Goal: Task Accomplishment & Management: Complete application form

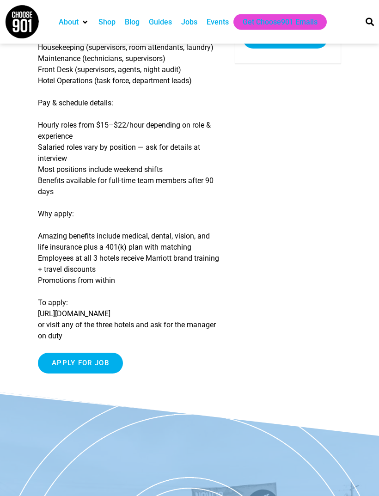
scroll to position [190, 0]
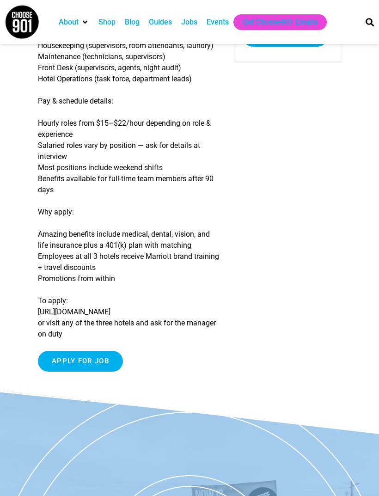
click at [74, 371] on input "Apply for job" at bounding box center [80, 361] width 85 height 21
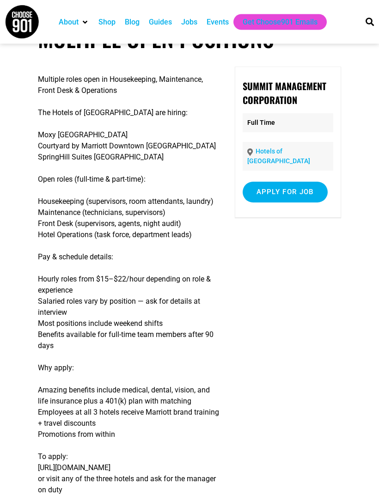
scroll to position [0, 0]
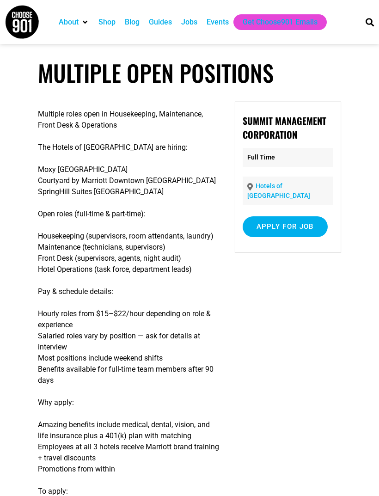
click at [191, 22] on div "Jobs" at bounding box center [189, 22] width 16 height 11
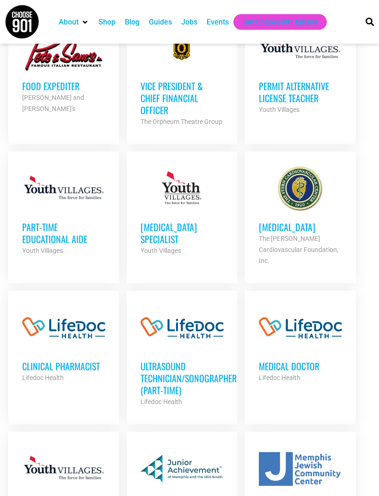
scroll to position [593, 0]
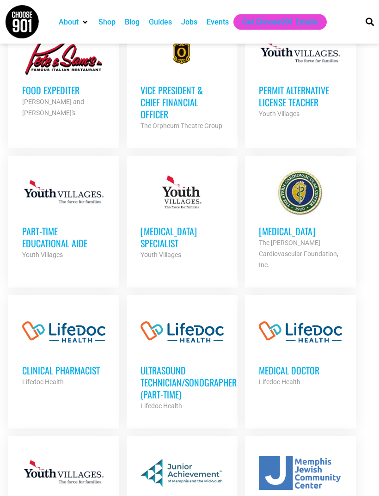
click at [49, 236] on h3 "Part-Time Educational Aide" at bounding box center [63, 237] width 83 height 24
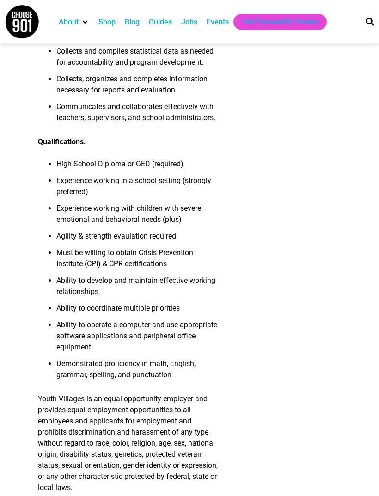
scroll to position [828, 0]
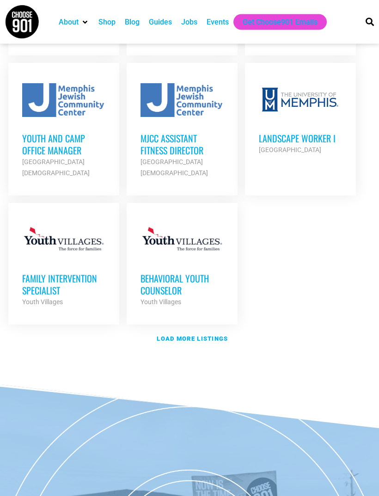
scroll to position [1119, 0]
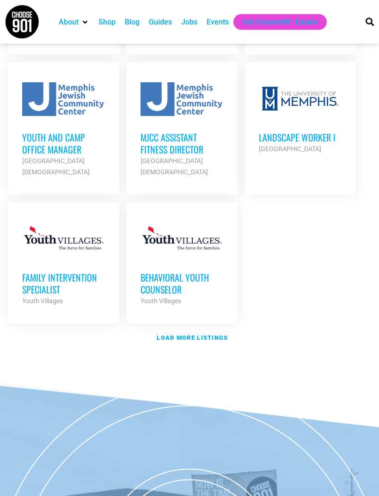
click at [190, 335] on strong "Load more listings" at bounding box center [192, 338] width 71 height 7
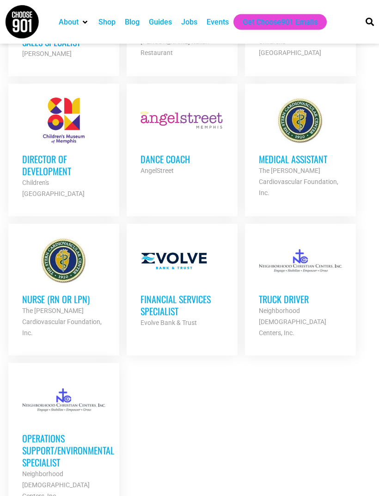
scroll to position [1951, 0]
click at [167, 293] on h3 "Financial Services Specialist" at bounding box center [181, 305] width 83 height 24
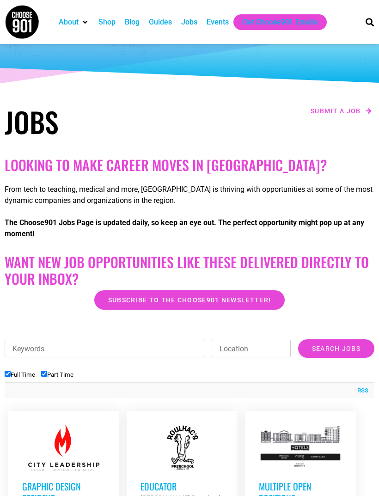
scroll to position [52, 0]
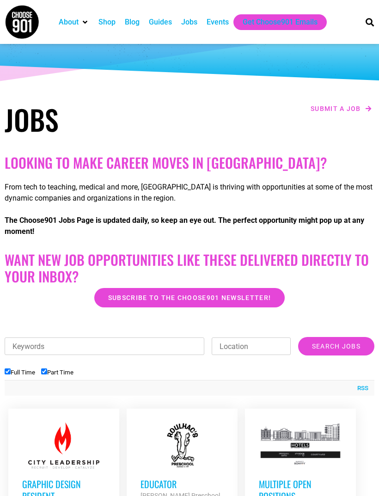
click at [5, 370] on input "Full Time" at bounding box center [8, 371] width 6 height 6
checkbox input "false"
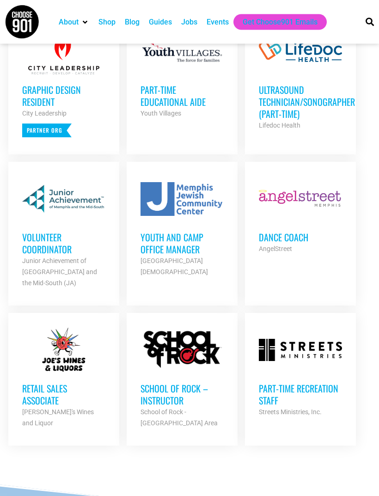
scroll to position [471, 0]
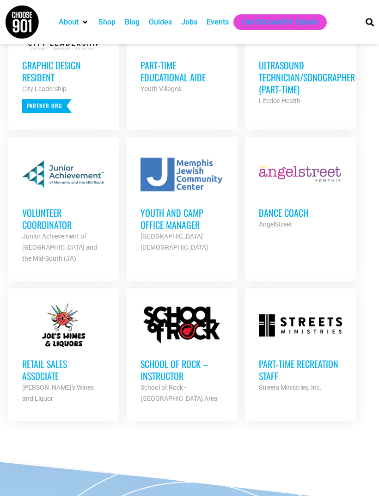
click at [41, 364] on h3 "Retail Sales Associate" at bounding box center [63, 370] width 83 height 24
